Goal: Task Accomplishment & Management: Manage account settings

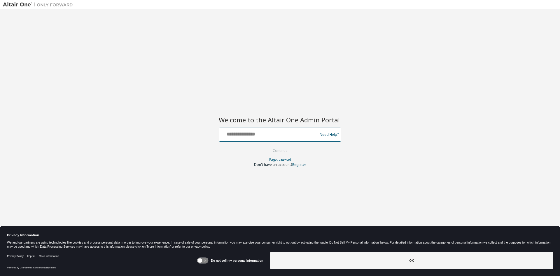
click at [230, 131] on input "text" at bounding box center [268, 133] width 95 height 8
type input "**********"
click at [281, 149] on button "Continue" at bounding box center [280, 150] width 27 height 9
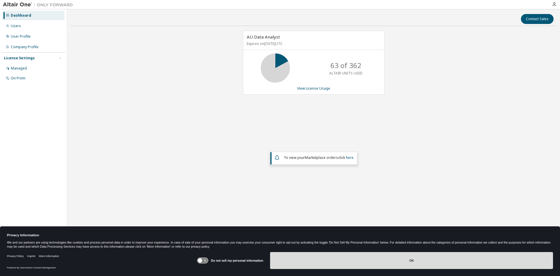
click at [286, 261] on button "OK" at bounding box center [411, 260] width 283 height 17
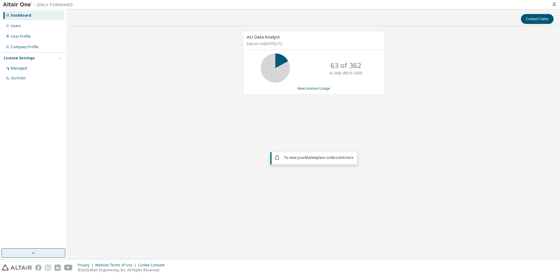
click at [40, 253] on button "button" at bounding box center [33, 252] width 64 height 9
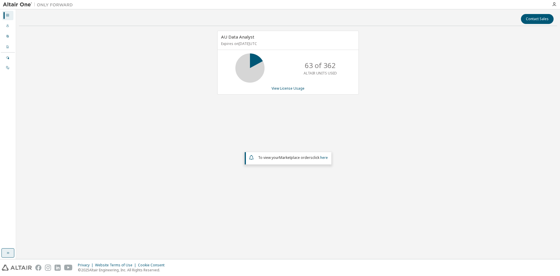
click at [9, 251] on icon "button" at bounding box center [8, 252] width 5 height 5
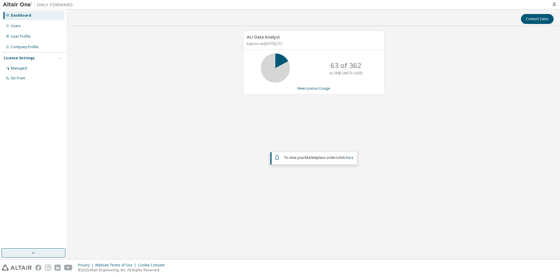
click at [23, 14] on div "Dashboard" at bounding box center [21, 15] width 20 height 5
click at [19, 26] on div "Users" at bounding box center [16, 26] width 10 height 5
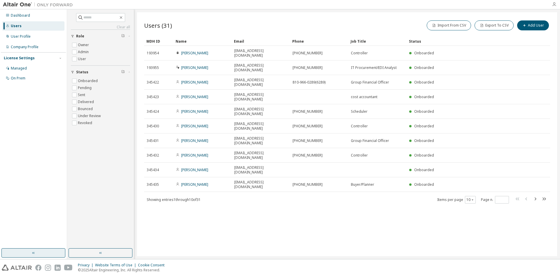
click at [553, 3] on icon "button" at bounding box center [554, 4] width 5 height 5
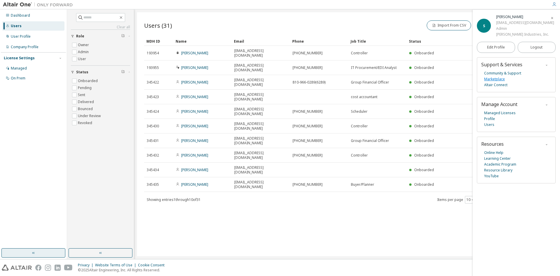
click at [494, 78] on link "Marketplace" at bounding box center [494, 79] width 21 height 6
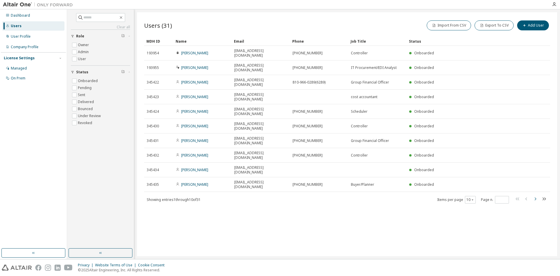
click at [536, 195] on icon "button" at bounding box center [535, 198] width 7 height 7
click at [535, 195] on icon "button" at bounding box center [535, 198] width 7 height 7
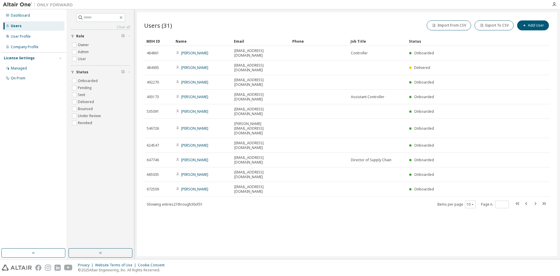
click at [534, 200] on icon "button" at bounding box center [535, 203] width 7 height 7
type input "*"
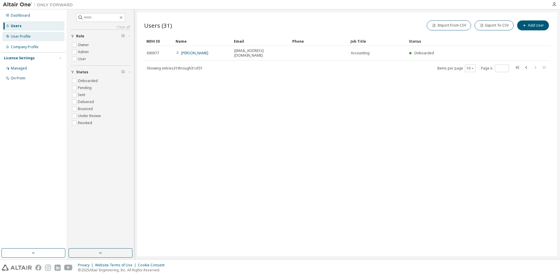
click at [22, 37] on div "User Profile" at bounding box center [21, 36] width 20 height 5
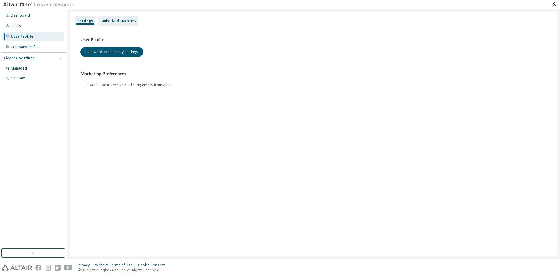
click at [110, 20] on div "Authorized Machines" at bounding box center [118, 21] width 35 height 5
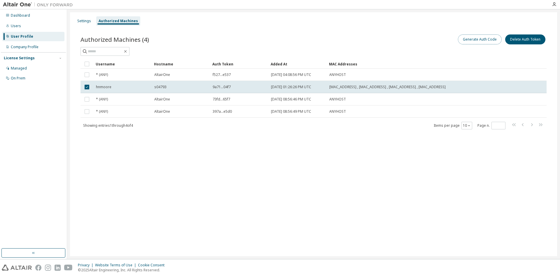
click at [467, 37] on button "Generate Auth Code" at bounding box center [480, 39] width 44 height 10
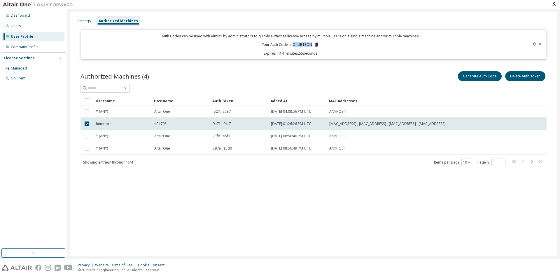
drag, startPoint x: 293, startPoint y: 45, endPoint x: 313, endPoint y: 44, distance: 20.7
click at [313, 44] on p "Your Auth Code is: O4UB13ON" at bounding box center [290, 44] width 57 height 5
copy p "O4UB13ON"
